Goal: Check status

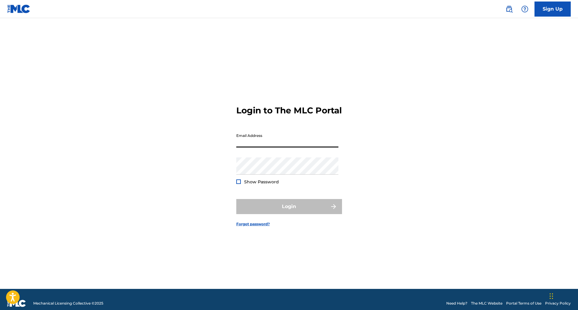
type input "[EMAIL_ADDRESS][DOMAIN_NAME]"
click at [289, 212] on button "Login" at bounding box center [289, 206] width 106 height 15
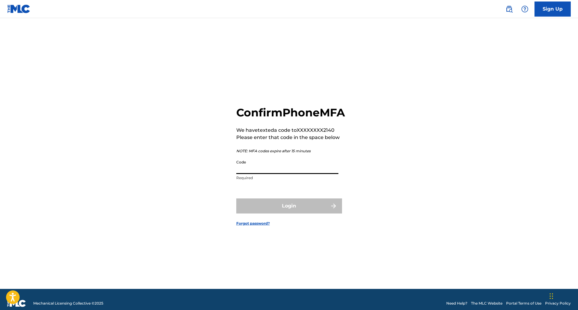
click at [282, 174] on input "Code" at bounding box center [287, 165] width 102 height 17
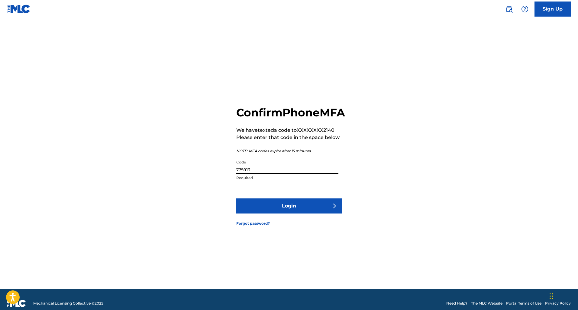
type input "775913"
click at [289, 213] on button "Login" at bounding box center [289, 206] width 106 height 15
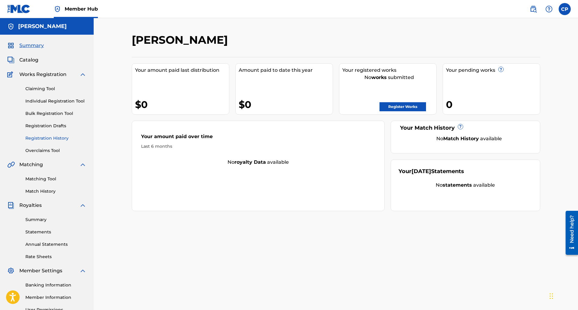
click at [53, 139] on link "Registration History" at bounding box center [55, 138] width 61 height 6
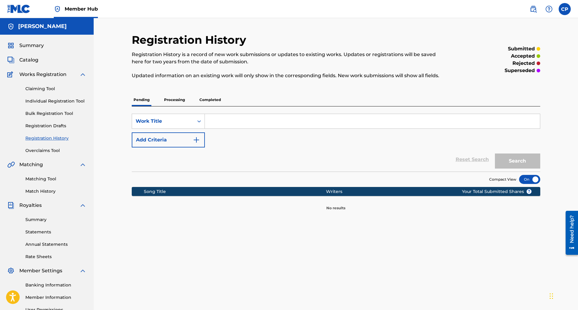
click at [181, 104] on p "Processing" at bounding box center [174, 100] width 24 height 13
